Goal: Task Accomplishment & Management: Use online tool/utility

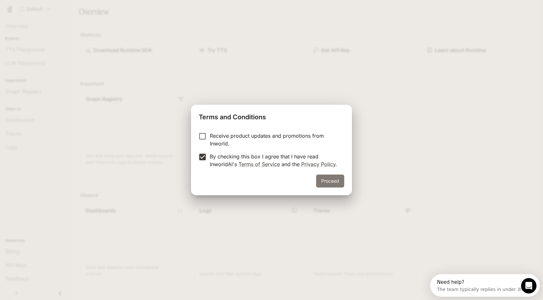
click at [333, 182] on button "Proceed" at bounding box center [330, 180] width 28 height 13
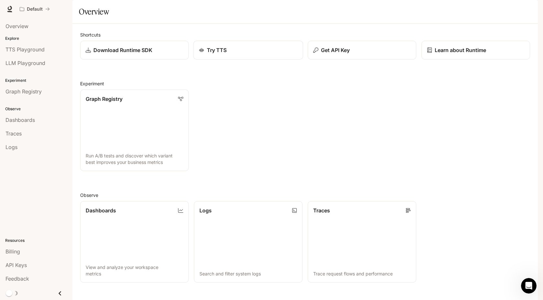
click at [222, 54] on p "Try TTS" at bounding box center [217, 50] width 20 height 8
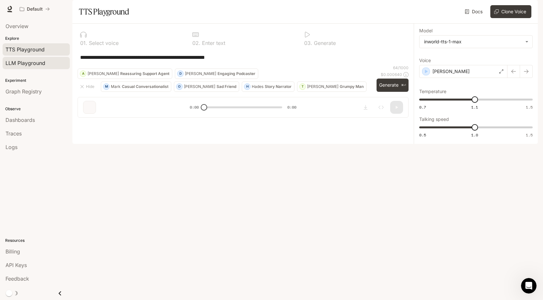
click at [31, 64] on span "LLM Playground" at bounding box center [25, 63] width 40 height 8
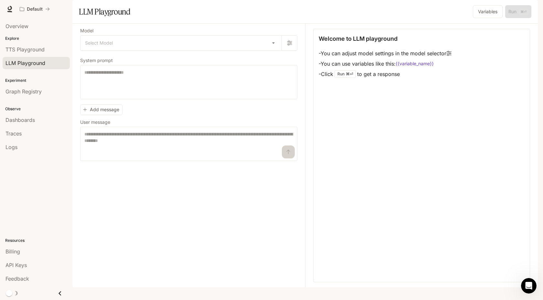
click at [141, 69] on div "Model Select Model ​ System prompt * ​ Add message User message * ​" at bounding box center [188, 95] width 217 height 132
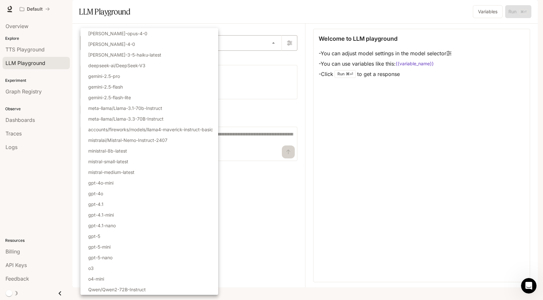
click at [141, 67] on body "Skip to main content Default Runtime Runtime Documentation Documentation Portal…" at bounding box center [271, 150] width 543 height 300
click at [243, 27] on div at bounding box center [271, 150] width 543 height 300
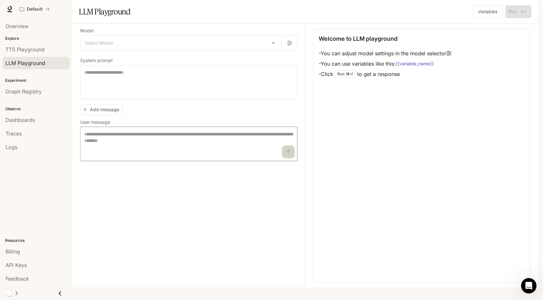
click at [201, 153] on textarea at bounding box center [188, 144] width 209 height 26
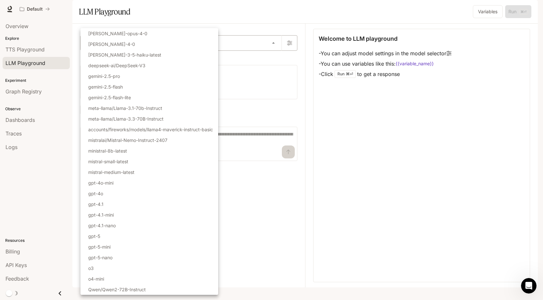
click at [240, 60] on body "Skip to main content Default Runtime Runtime Documentation Documentation Portal…" at bounding box center [271, 150] width 543 height 300
click at [240, 60] on div at bounding box center [271, 150] width 543 height 300
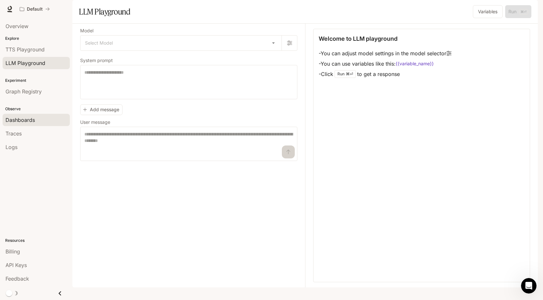
click at [16, 121] on span "Dashboards" at bounding box center [19, 120] width 29 height 8
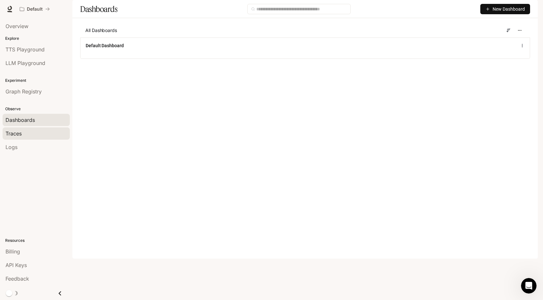
click at [18, 133] on span "Traces" at bounding box center [13, 134] width 16 height 8
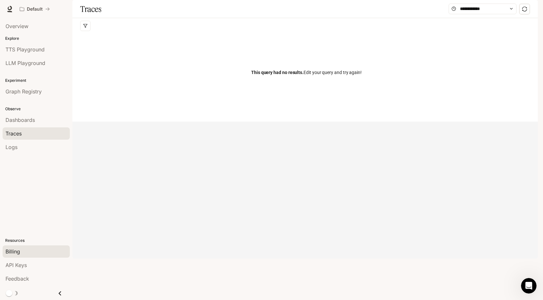
click at [21, 248] on div "Billing" at bounding box center [35, 251] width 61 height 8
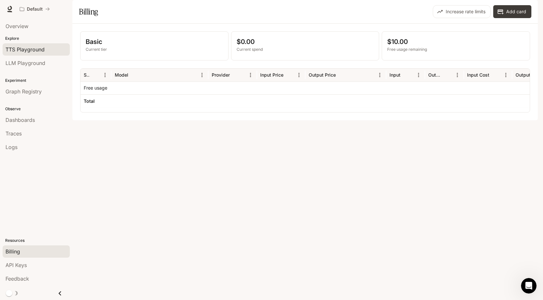
click at [31, 48] on span "TTS Playground" at bounding box center [24, 50] width 39 height 8
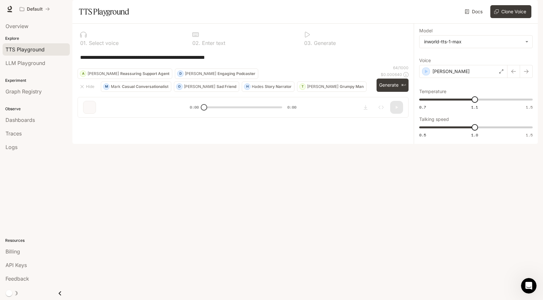
click at [104, 46] on p "Select voice" at bounding box center [102, 42] width 31 height 5
click at [427, 75] on icon "button" at bounding box center [426, 71] width 6 height 6
click at [471, 78] on div "[PERSON_NAME]" at bounding box center [463, 71] width 88 height 13
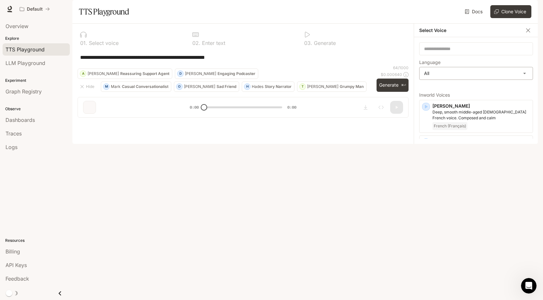
click at [471, 94] on body "**********" at bounding box center [271, 150] width 543 height 300
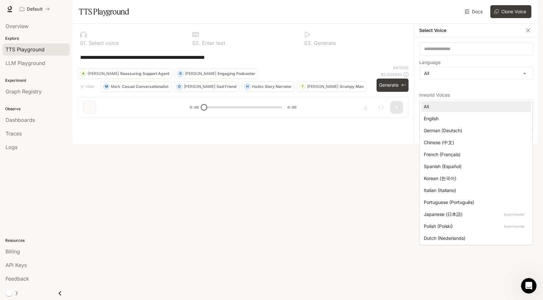
click at [466, 94] on div at bounding box center [271, 150] width 543 height 300
click at [466, 94] on body "**********" at bounding box center [271, 150] width 543 height 300
click at [430, 107] on div "All" at bounding box center [474, 106] width 102 height 7
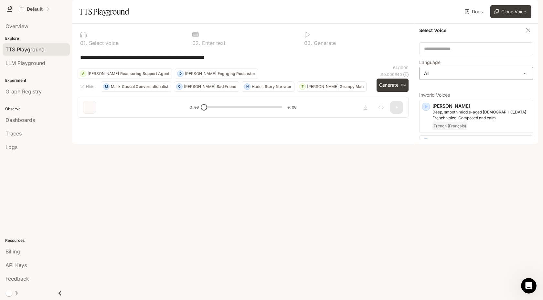
click at [435, 88] on body "**********" at bounding box center [271, 150] width 543 height 300
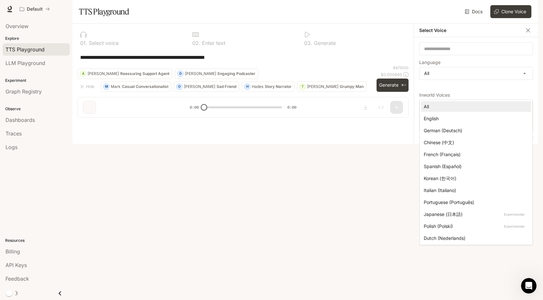
click at [440, 94] on div at bounding box center [271, 150] width 543 height 300
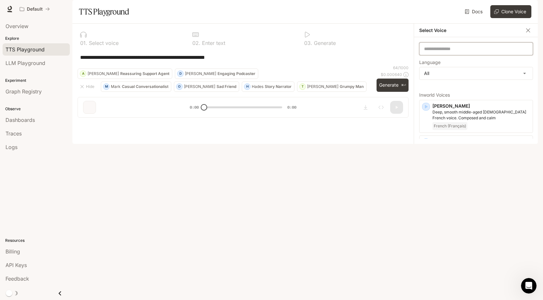
click at [450, 52] on input "text" at bounding box center [475, 49] width 113 height 6
type input "*"
click at [502, 18] on button "Clone Voice" at bounding box center [510, 11] width 41 height 13
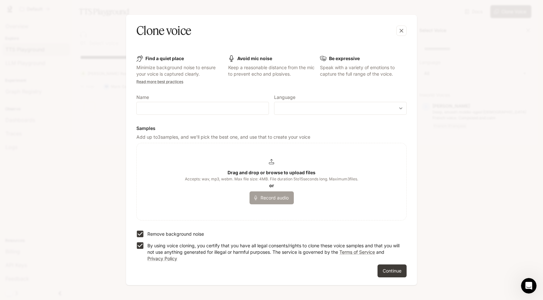
click at [270, 197] on button "Record audio" at bounding box center [271, 197] width 44 height 13
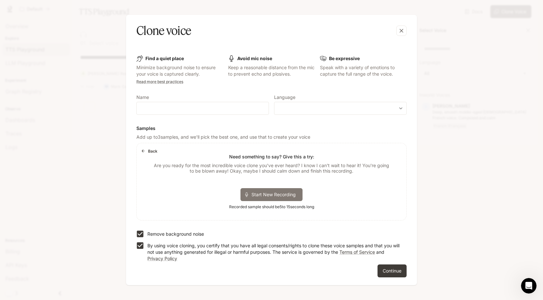
click at [276, 194] on span "Start New Recording" at bounding box center [275, 194] width 48 height 7
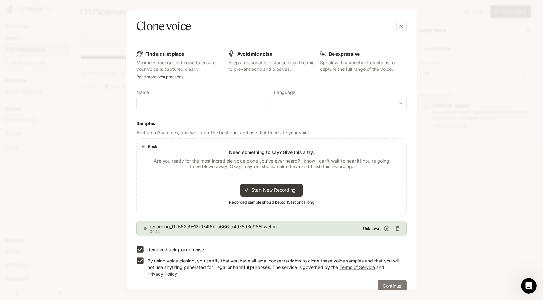
click at [385, 284] on button "Continue" at bounding box center [391, 286] width 29 height 13
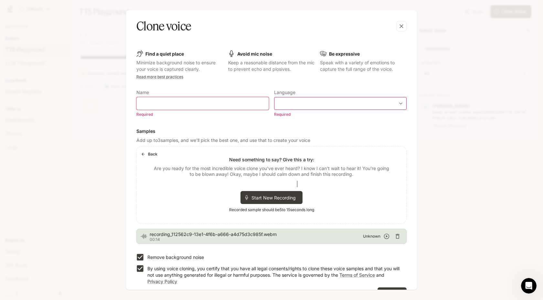
click at [222, 101] on input "text" at bounding box center [203, 103] width 132 height 6
type input "*******"
click at [322, 99] on div "​ ​" at bounding box center [340, 103] width 132 height 13
click at [399, 102] on body "**********" at bounding box center [271, 150] width 543 height 300
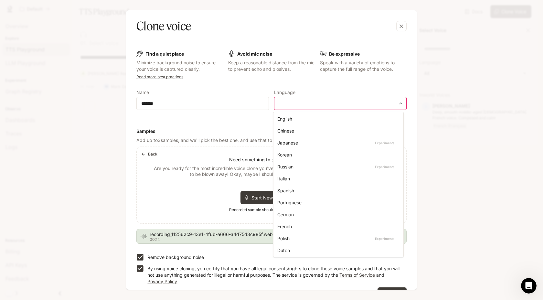
click at [350, 106] on div at bounding box center [271, 150] width 543 height 300
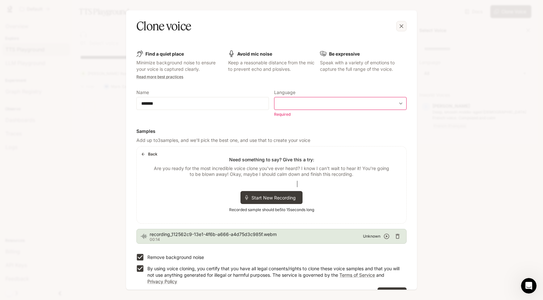
click at [402, 26] on icon "button" at bounding box center [401, 26] width 4 height 4
